Goal: Information Seeking & Learning: Learn about a topic

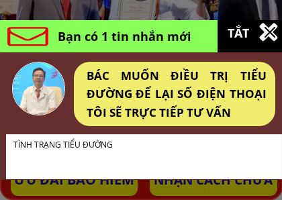
click at [267, 37] on div at bounding box center [269, 32] width 11 height 11
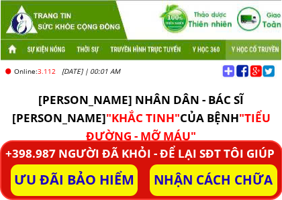
scroll to position [292, 0]
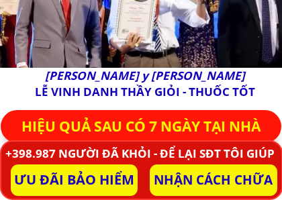
click at [187, 127] on p "HIỆU QUẢ SAU CÓ 7 NGÀY TẠI NHÀ" at bounding box center [141, 126] width 282 height 33
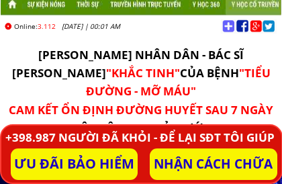
scroll to position [45, 0]
